Goal: Transaction & Acquisition: Download file/media

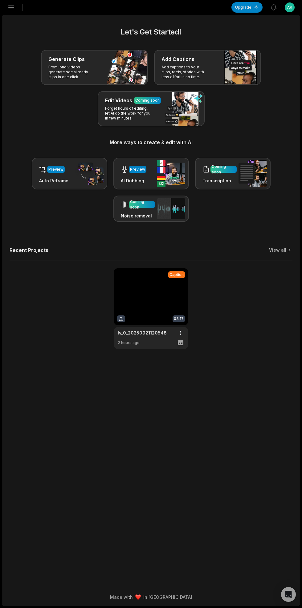
click at [15, 13] on button "Open sidebar" at bounding box center [11, 8] width 14 height 14
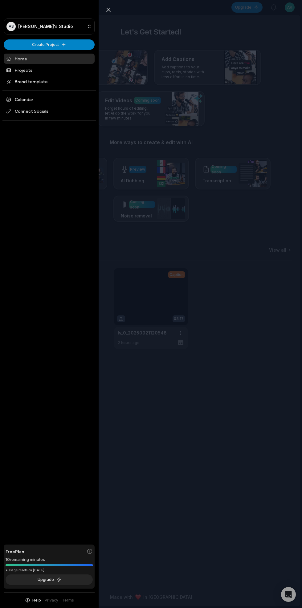
click at [17, 69] on link "Projects" at bounding box center [49, 70] width 91 height 10
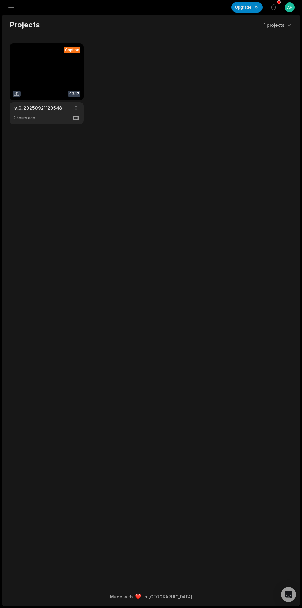
click at [40, 59] on link at bounding box center [47, 83] width 74 height 81
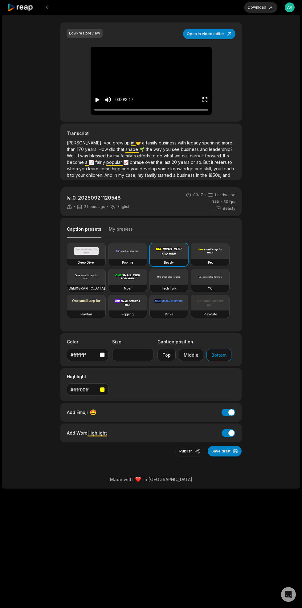
click at [252, 9] on button "Download" at bounding box center [260, 7] width 33 height 10
click at [265, 10] on button "Download" at bounding box center [260, 7] width 33 height 10
